Goal: Task Accomplishment & Management: Complete application form

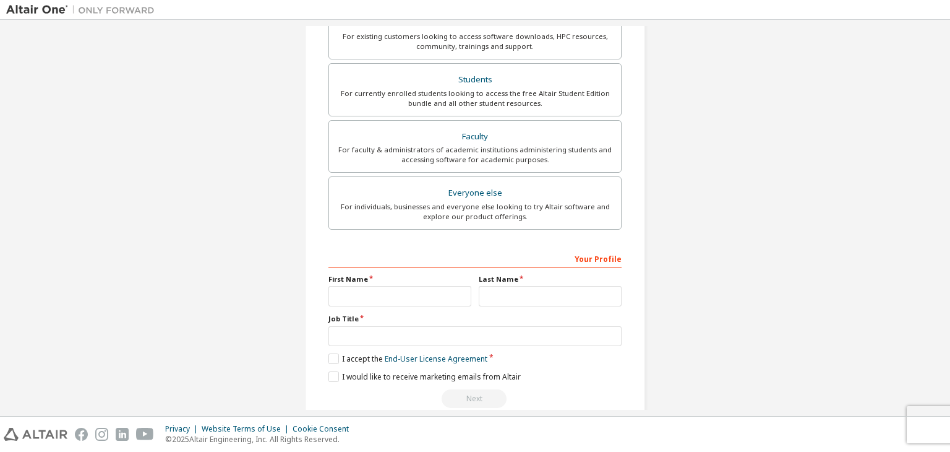
scroll to position [79, 0]
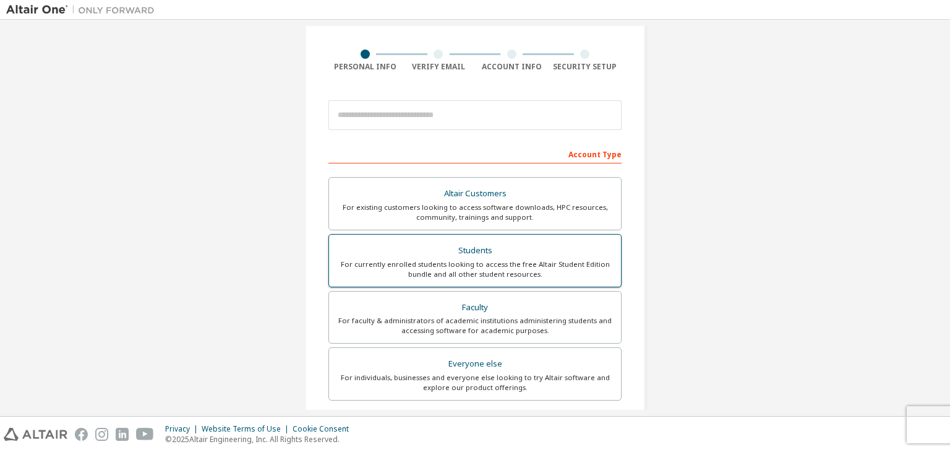
click at [464, 246] on div "Students" at bounding box center [474, 250] width 277 height 17
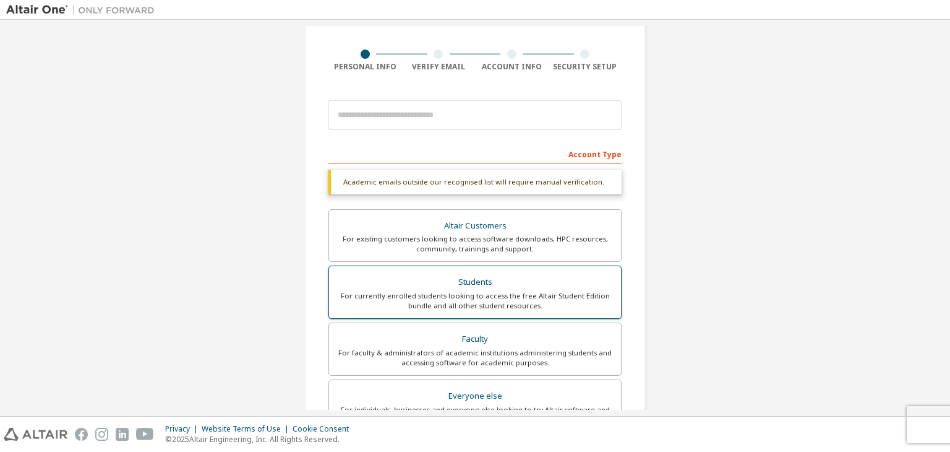
click at [466, 279] on div "Students" at bounding box center [474, 281] width 277 height 17
click at [468, 188] on div "Academic emails outside our recognised list will require manual verification." at bounding box center [474, 181] width 293 height 25
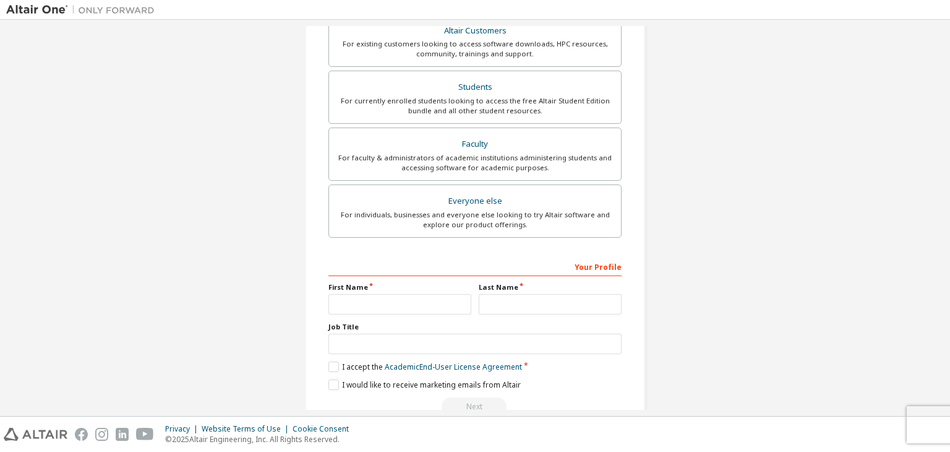
scroll to position [301, 0]
